Goal: Information Seeking & Learning: Learn about a topic

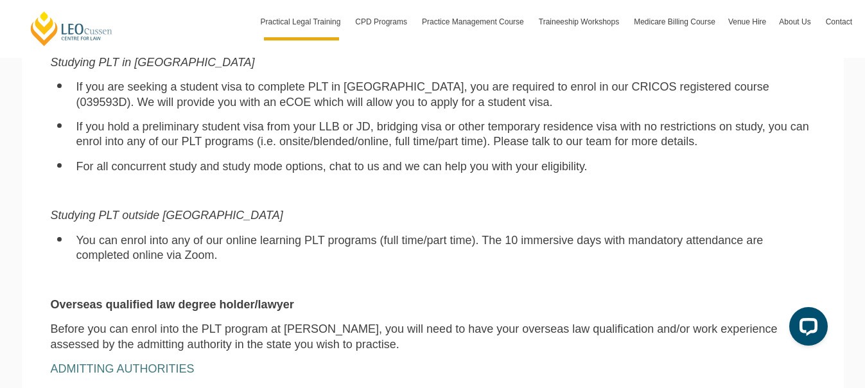
scroll to position [964, 0]
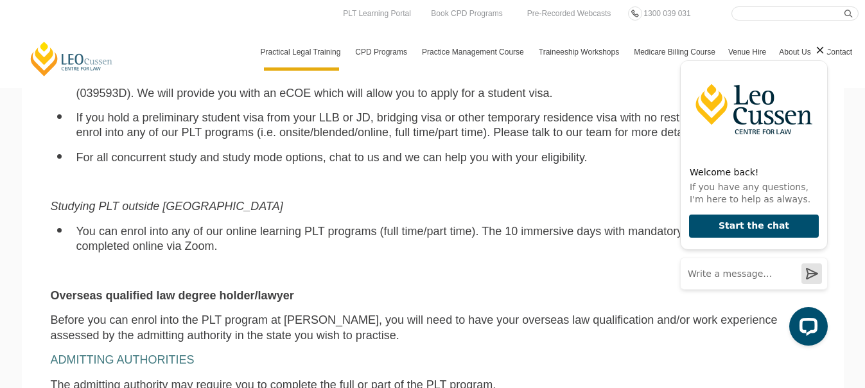
click at [816, 46] on icon "Hide greeting" at bounding box center [820, 49] width 15 height 15
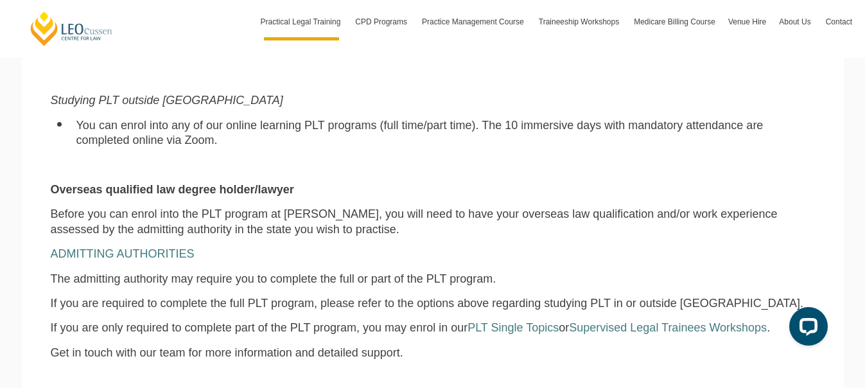
scroll to position [1092, 0]
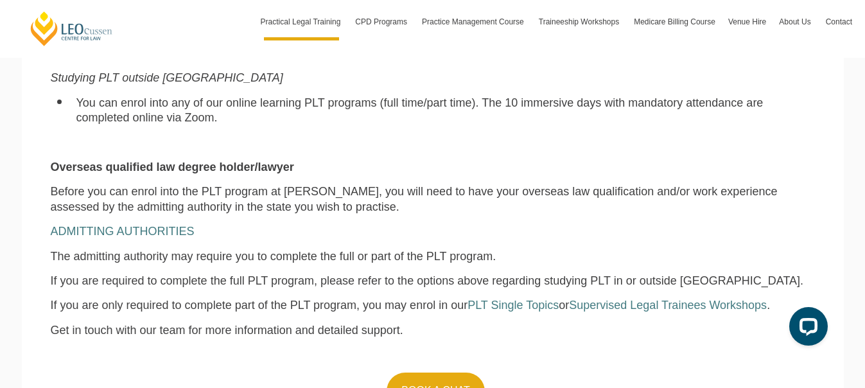
click at [533, 301] on p "If you are only required to complete part of the PLT program, you may enrol in …" at bounding box center [433, 305] width 764 height 15
click at [547, 307] on span "PLT Single Topics" at bounding box center [513, 305] width 91 height 13
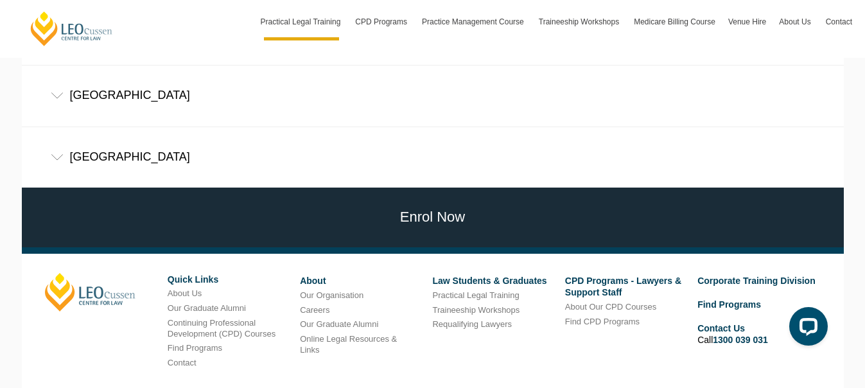
scroll to position [748, 0]
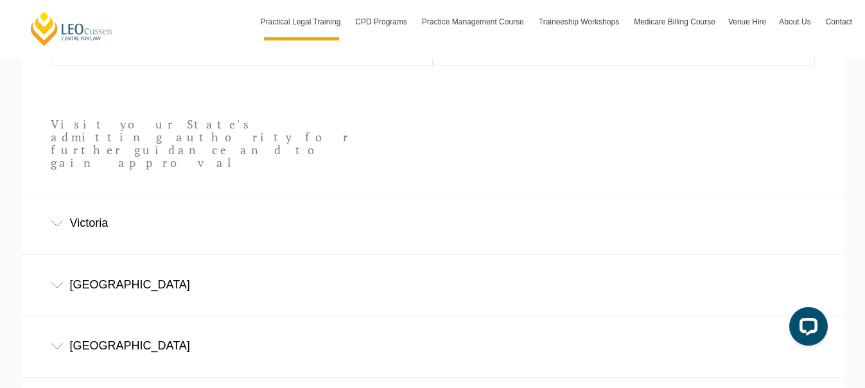
click at [49, 199] on div "Victoria" at bounding box center [433, 223] width 822 height 60
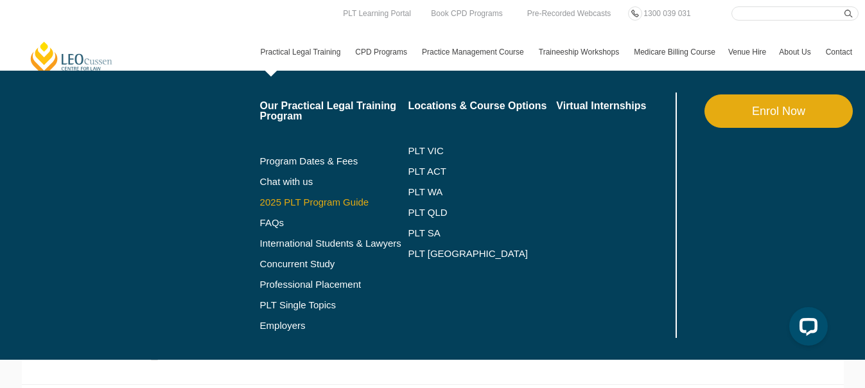
click at [317, 202] on link "2025 PLT Program Guide" at bounding box center [318, 202] width 116 height 10
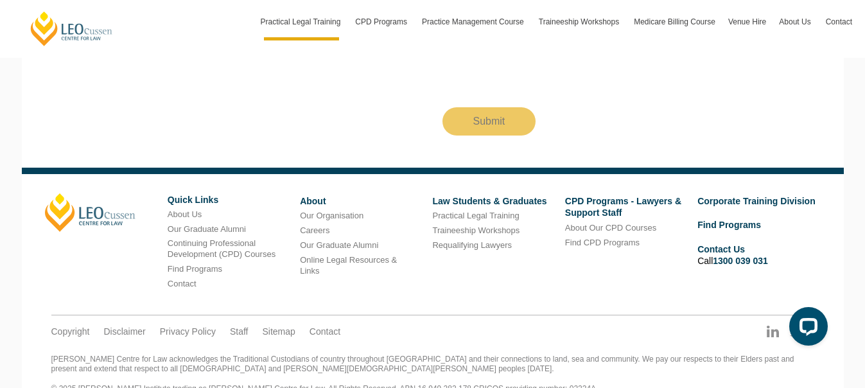
scroll to position [1509, 0]
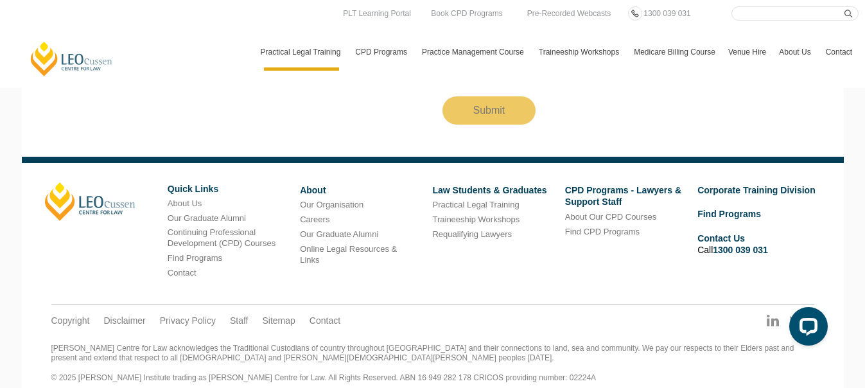
click at [804, 16] on input "Search here" at bounding box center [795, 13] width 127 height 14
type input "administrative law"
click at [845, 6] on button "submit" at bounding box center [852, 13] width 14 height 14
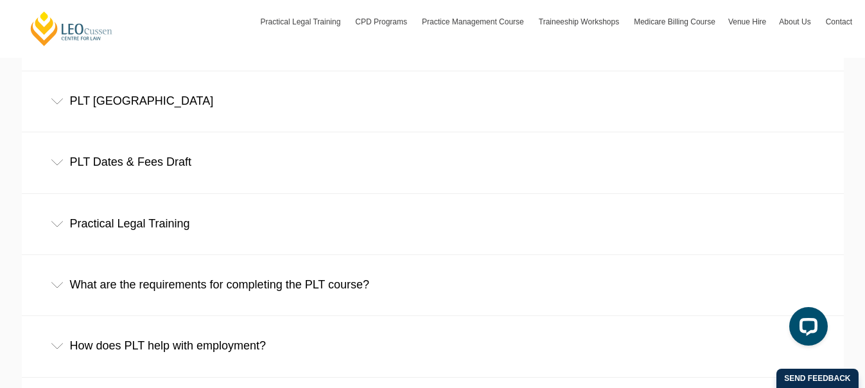
scroll to position [707, 0]
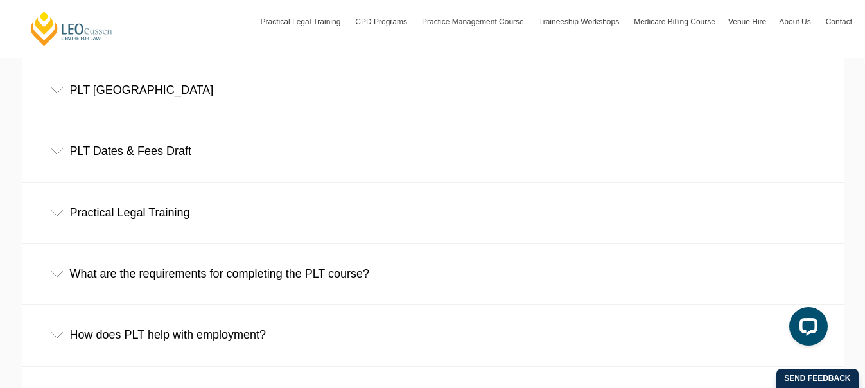
click at [60, 209] on div "Practical Legal Training" at bounding box center [433, 213] width 822 height 60
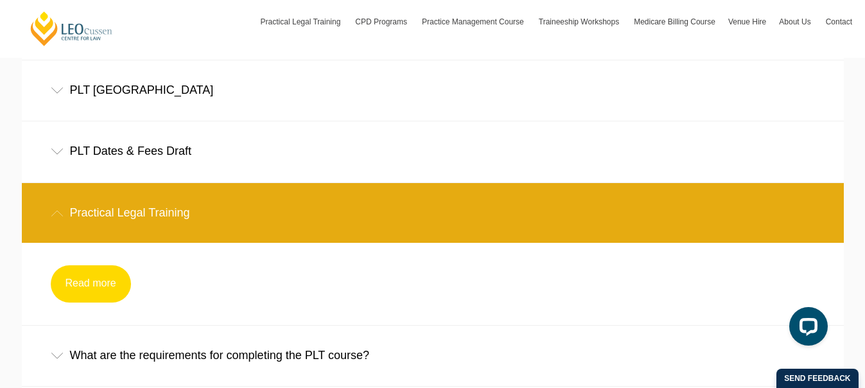
click at [100, 283] on link "Read more" at bounding box center [91, 283] width 80 height 37
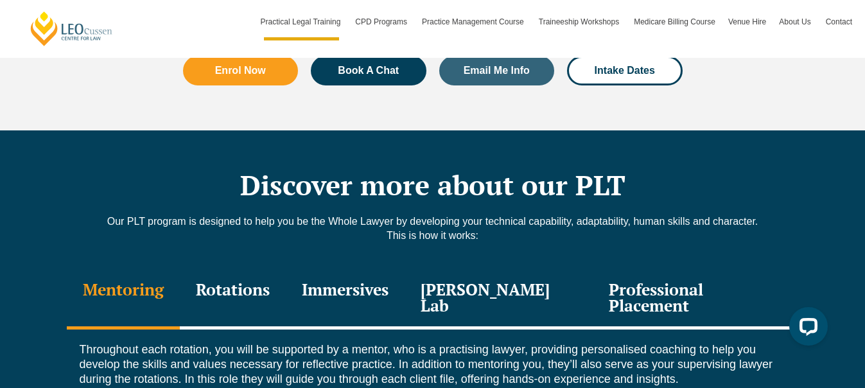
scroll to position [1670, 0]
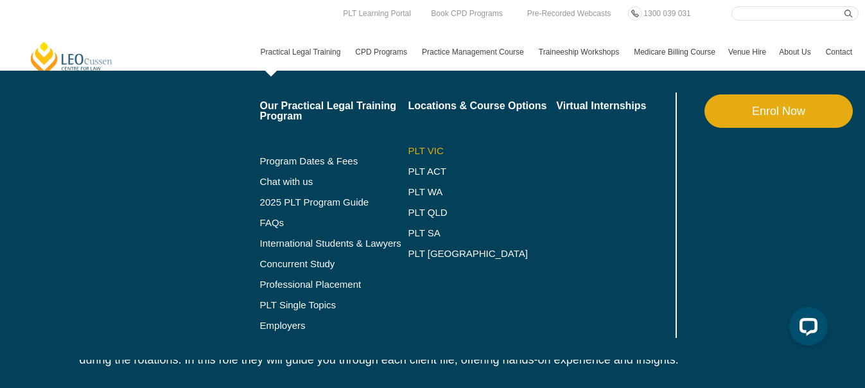
click at [427, 146] on link "PLT VIC" at bounding box center [482, 151] width 148 height 10
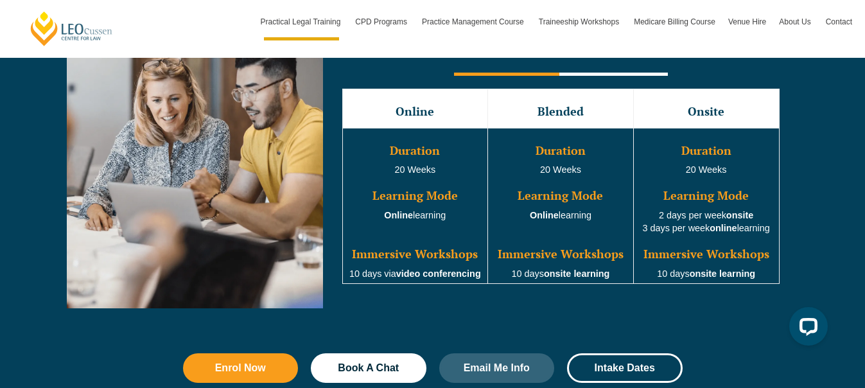
scroll to position [1221, 0]
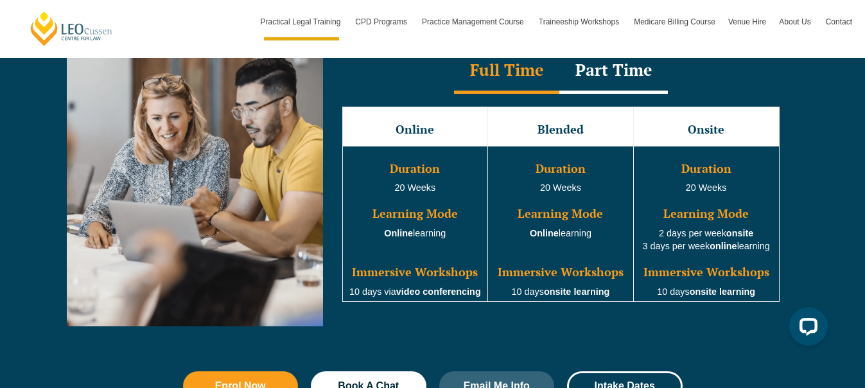
click at [609, 85] on div "Part Time" at bounding box center [614, 71] width 109 height 45
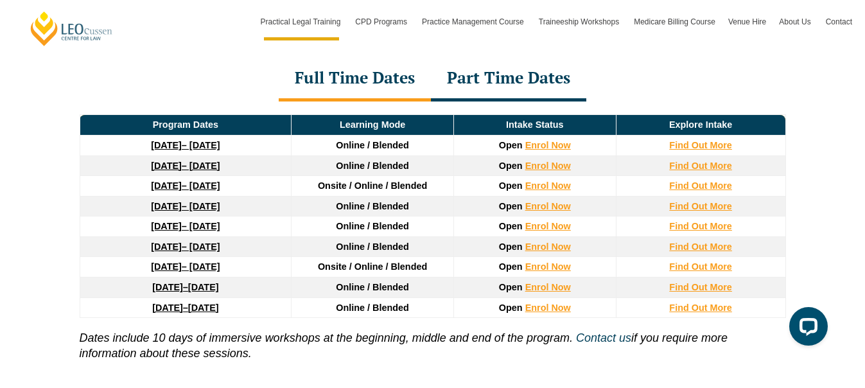
scroll to position [1799, 0]
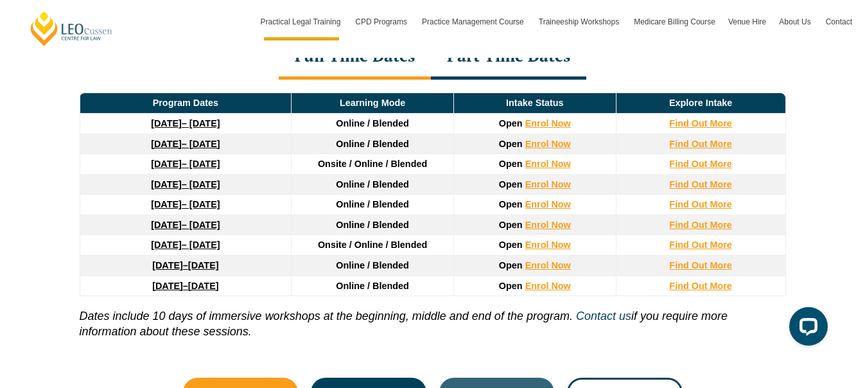
click at [220, 128] on link "[DATE] – [DATE]" at bounding box center [185, 123] width 69 height 10
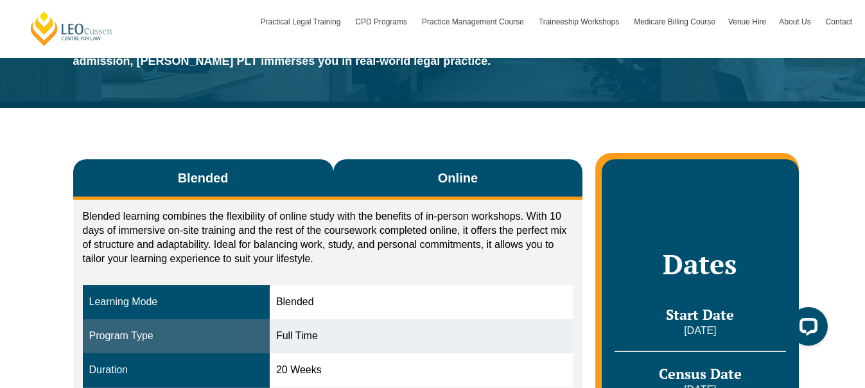
scroll to position [128, 0]
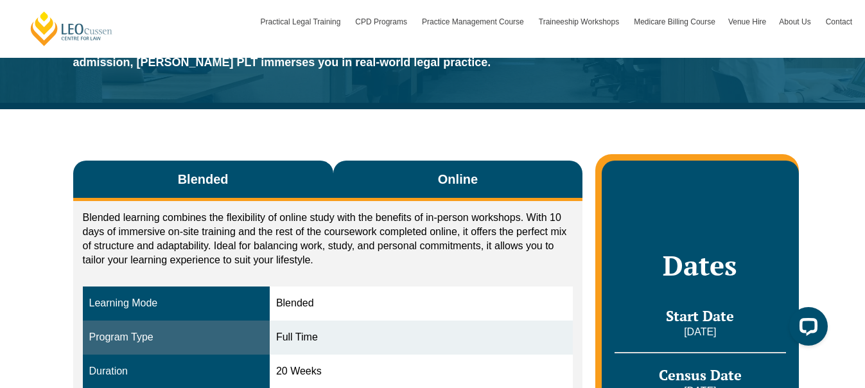
click at [468, 190] on button "Online" at bounding box center [458, 181] width 250 height 40
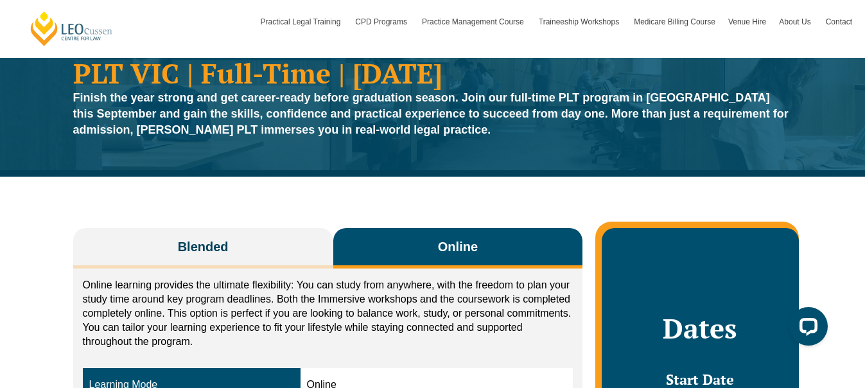
scroll to position [0, 0]
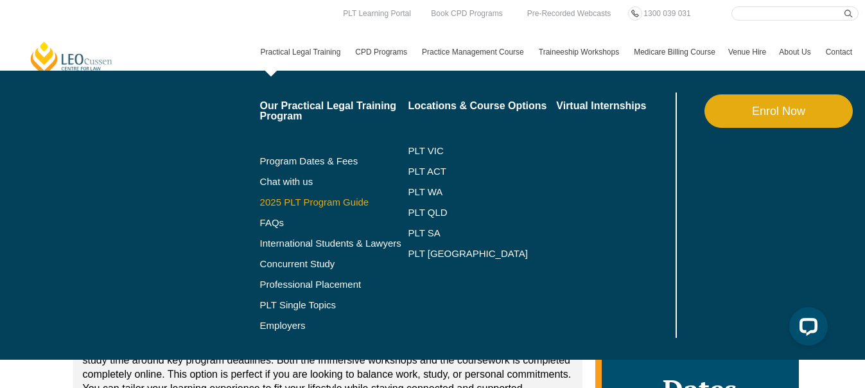
click at [276, 200] on link "2025 PLT Program Guide" at bounding box center [318, 202] width 116 height 10
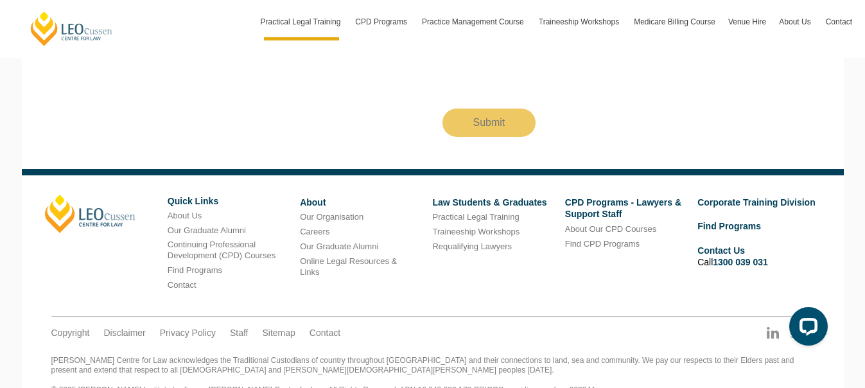
scroll to position [1509, 0]
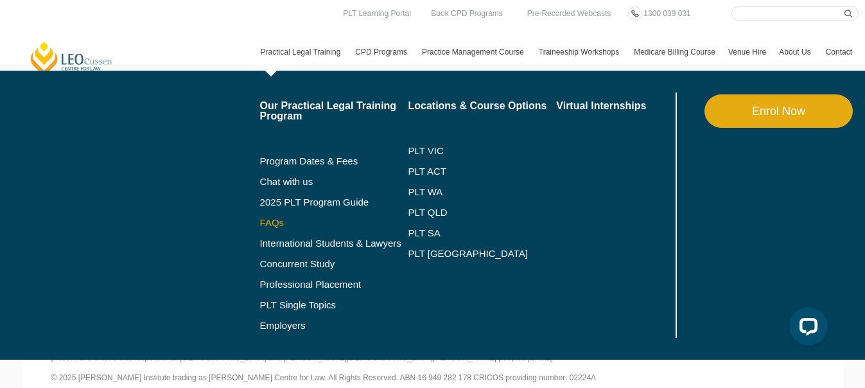
click at [274, 224] on link "FAQs" at bounding box center [334, 223] width 148 height 10
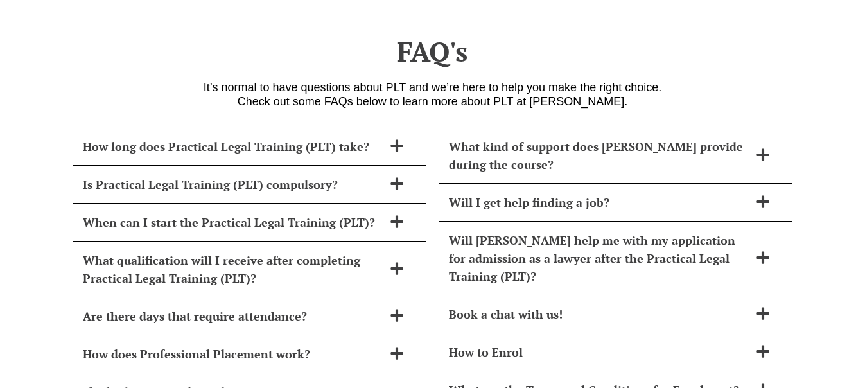
scroll to position [5535, 0]
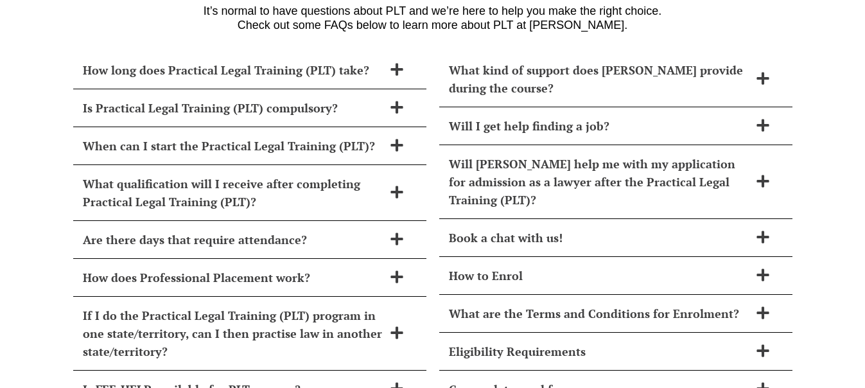
click at [394, 40] on link "CPD Programs" at bounding box center [382, 51] width 67 height 37
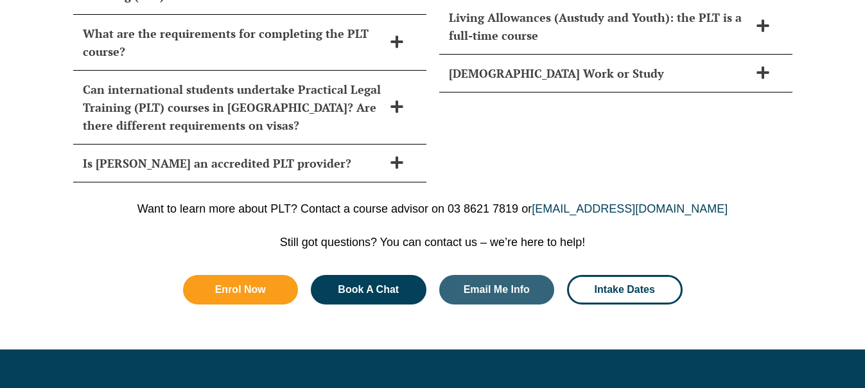
scroll to position [6113, 0]
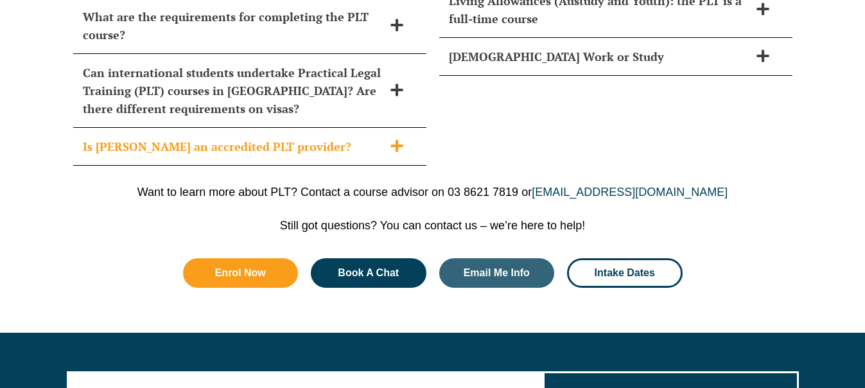
click at [403, 139] on icon at bounding box center [397, 146] width 14 height 14
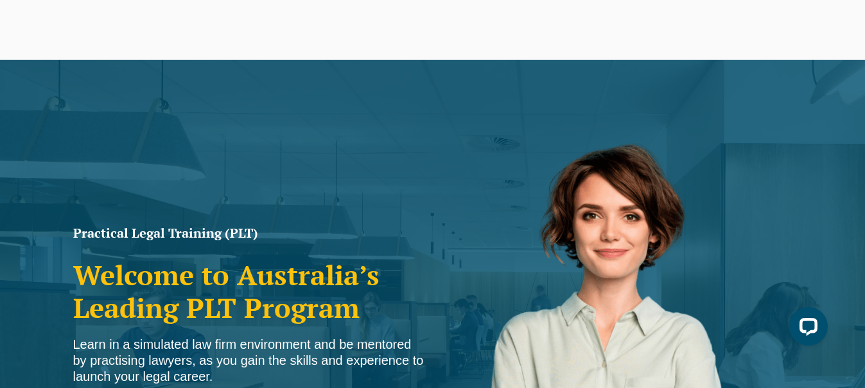
scroll to position [0, 0]
